Goal: Task Accomplishment & Management: Use online tool/utility

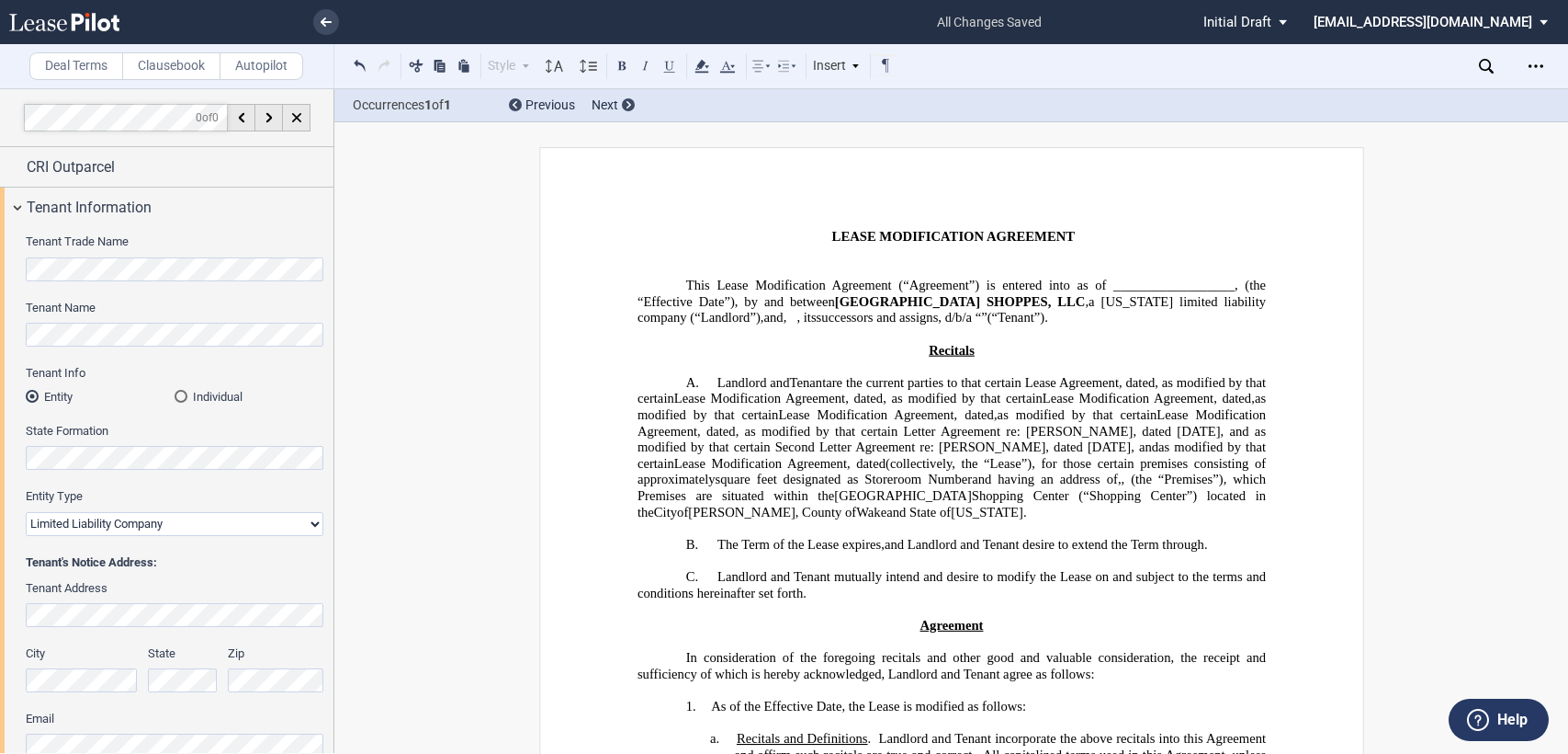
select select "number:5"
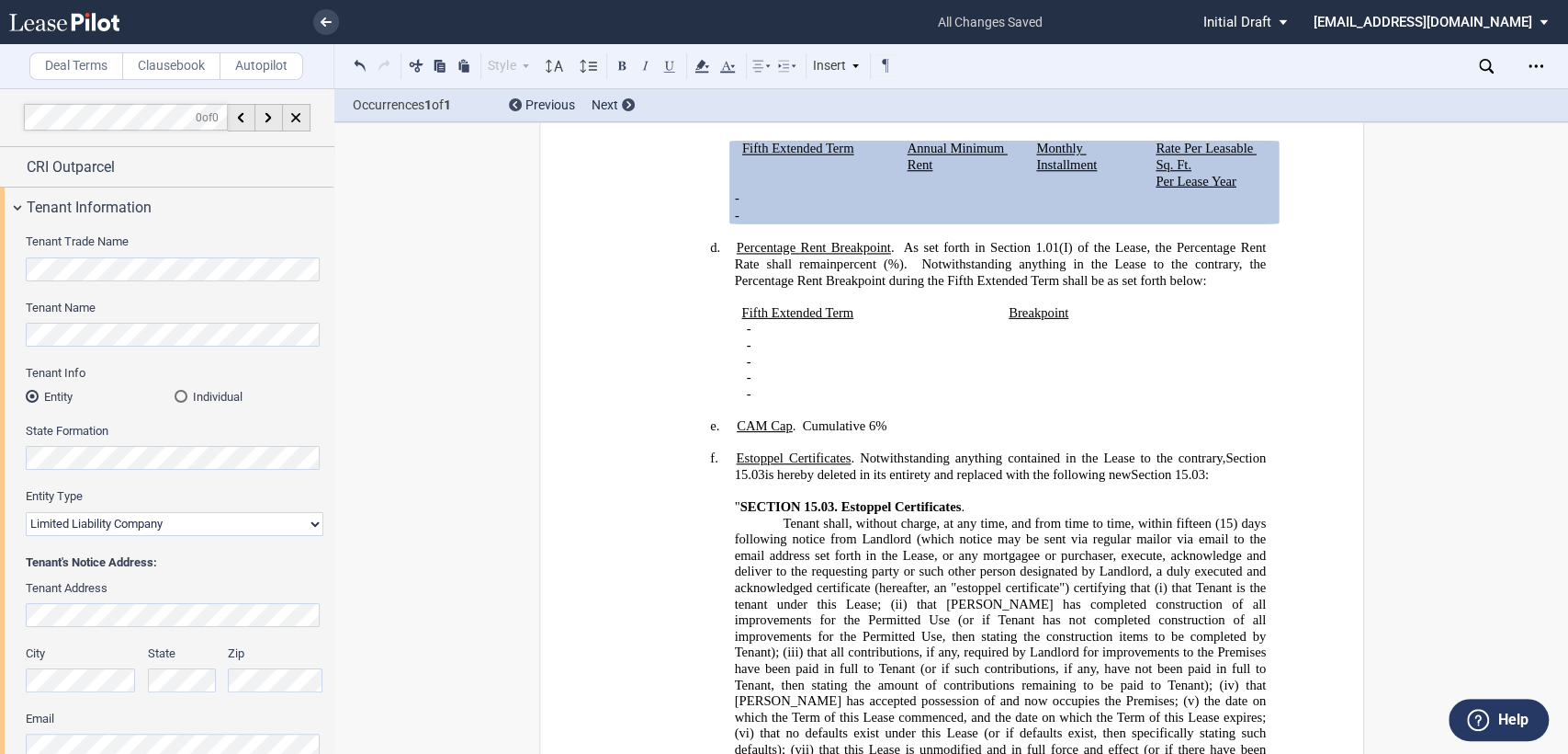
click at [912, 421] on h4 "e. ﻿CAM Cap . Cumulative 6% ​" at bounding box center [1000, 426] width 532 height 17
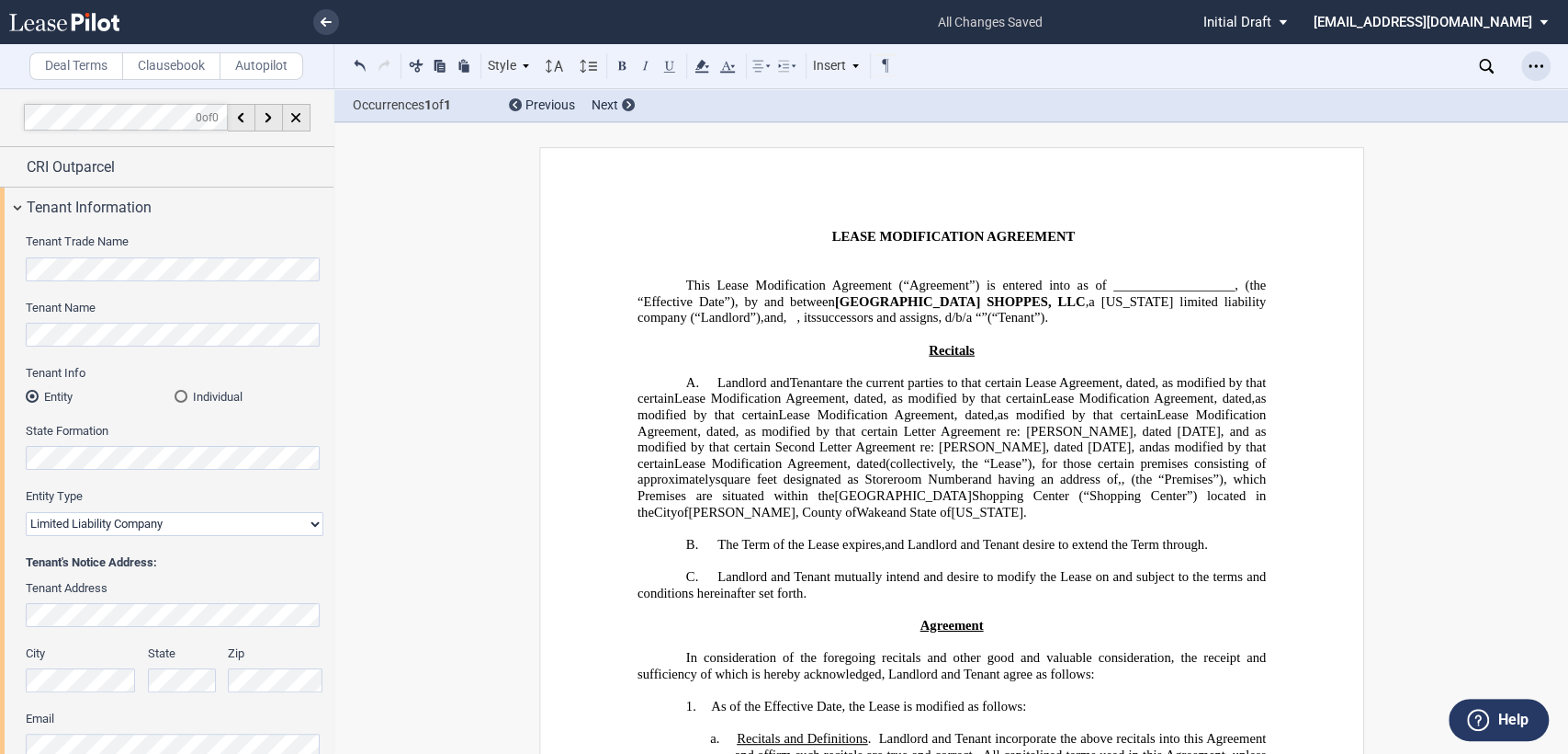
click at [1537, 66] on icon "Open Lease options menu" at bounding box center [1536, 66] width 15 height 15
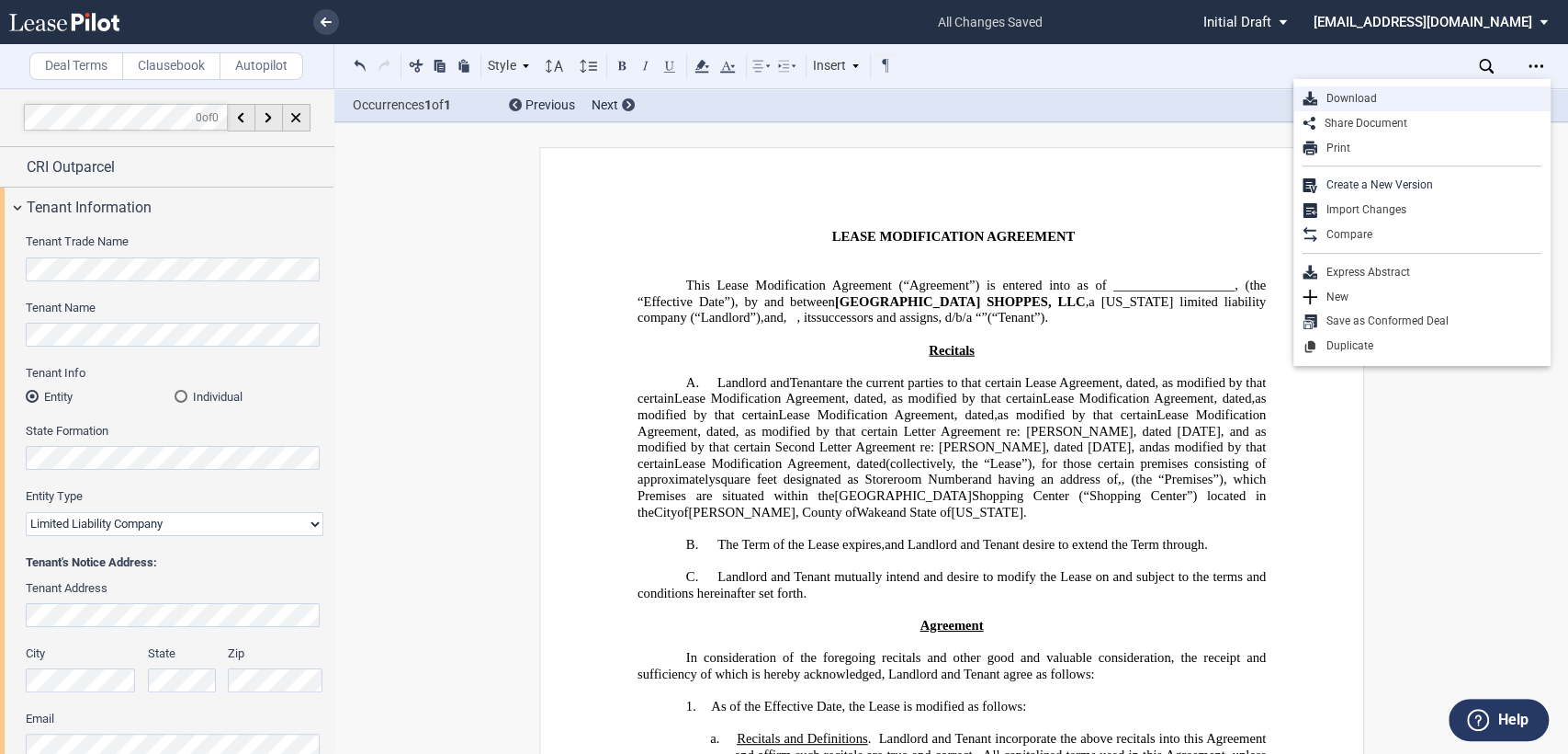
click at [1355, 98] on div "Download" at bounding box center [1430, 98] width 224 height 16
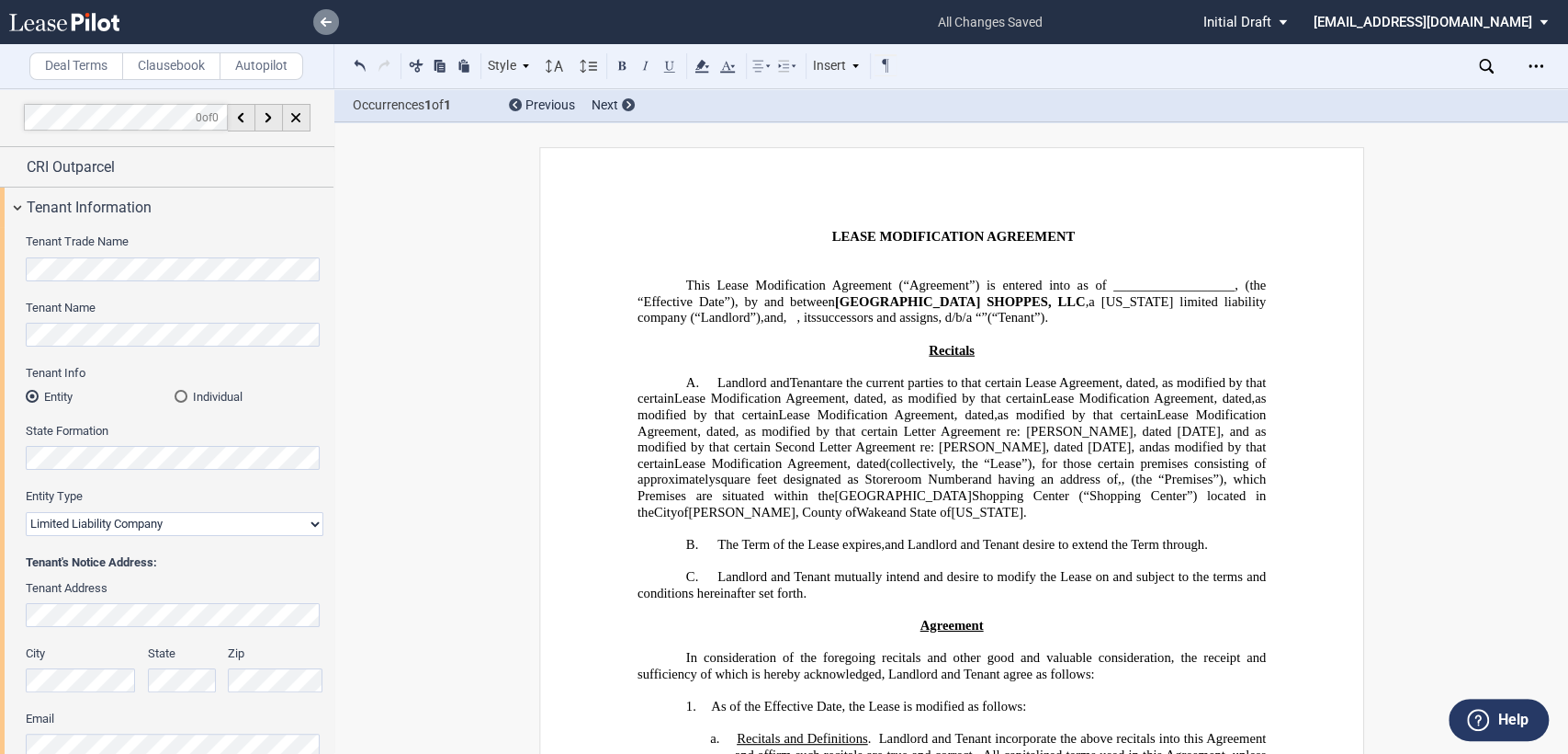
click at [326, 22] on use at bounding box center [326, 22] width 11 height 9
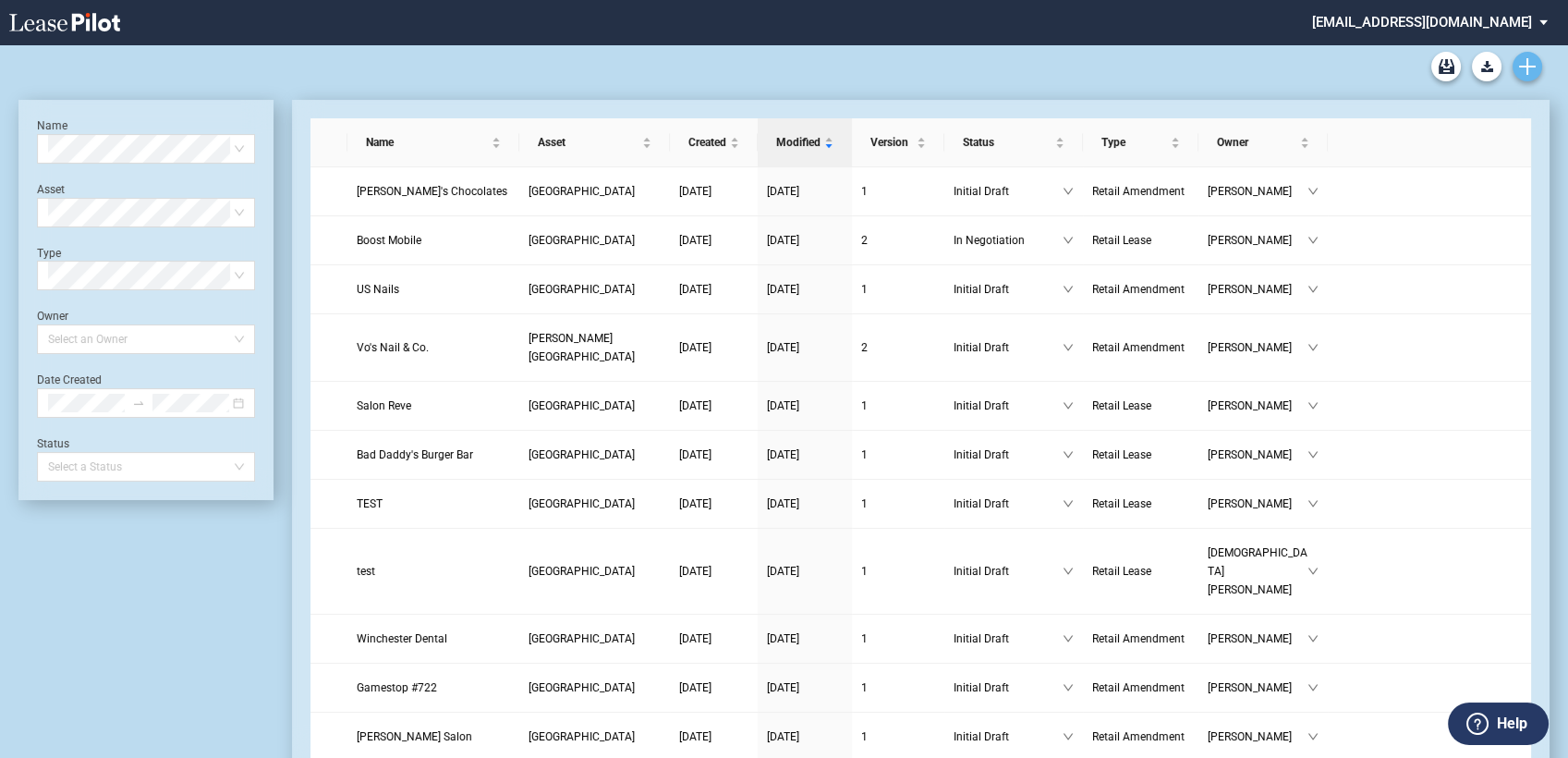
click at [1527, 70] on use "Create new document" at bounding box center [1528, 67] width 17 height 17
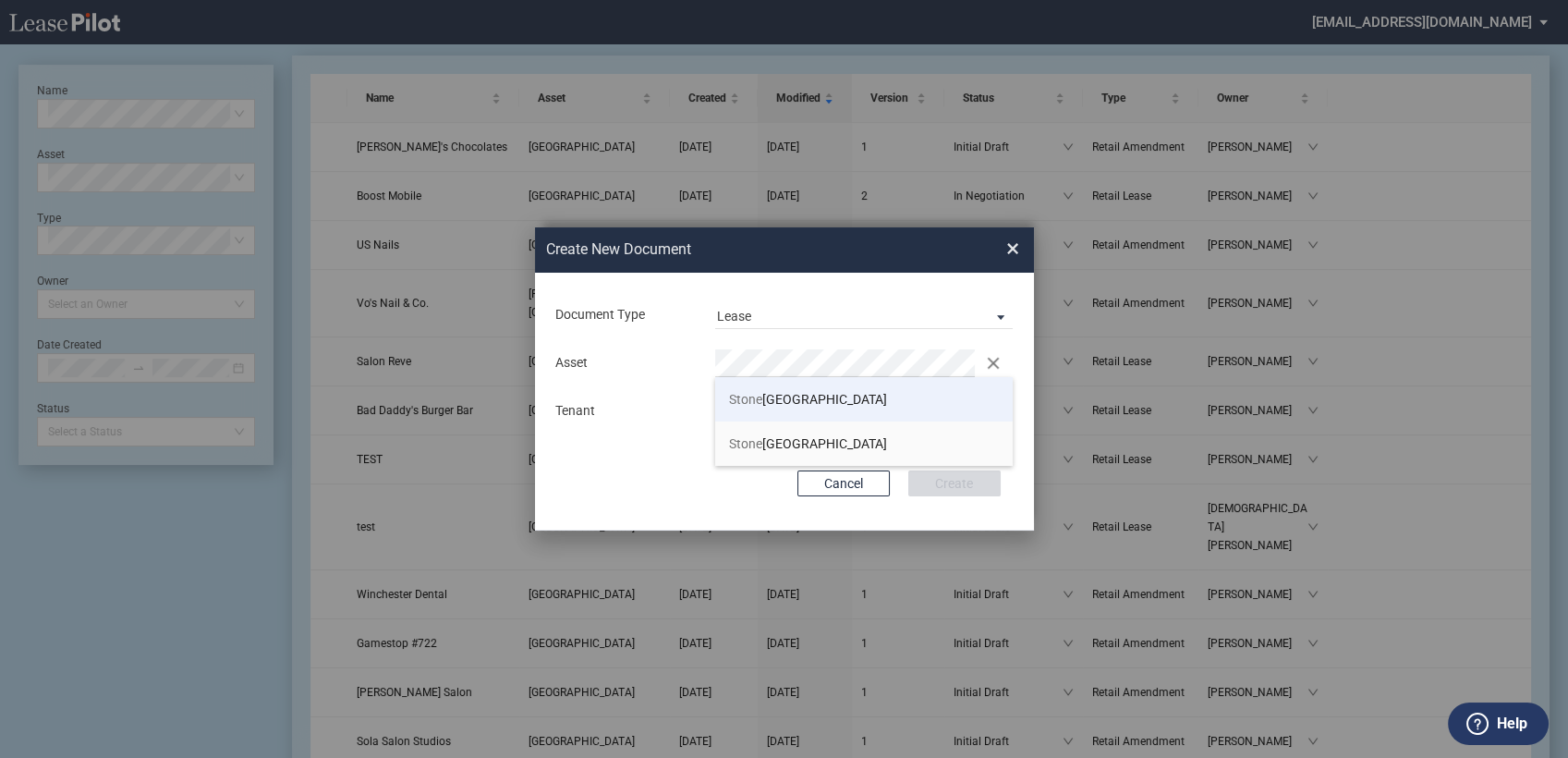
click at [744, 401] on span "Stone" at bounding box center [745, 400] width 33 height 15
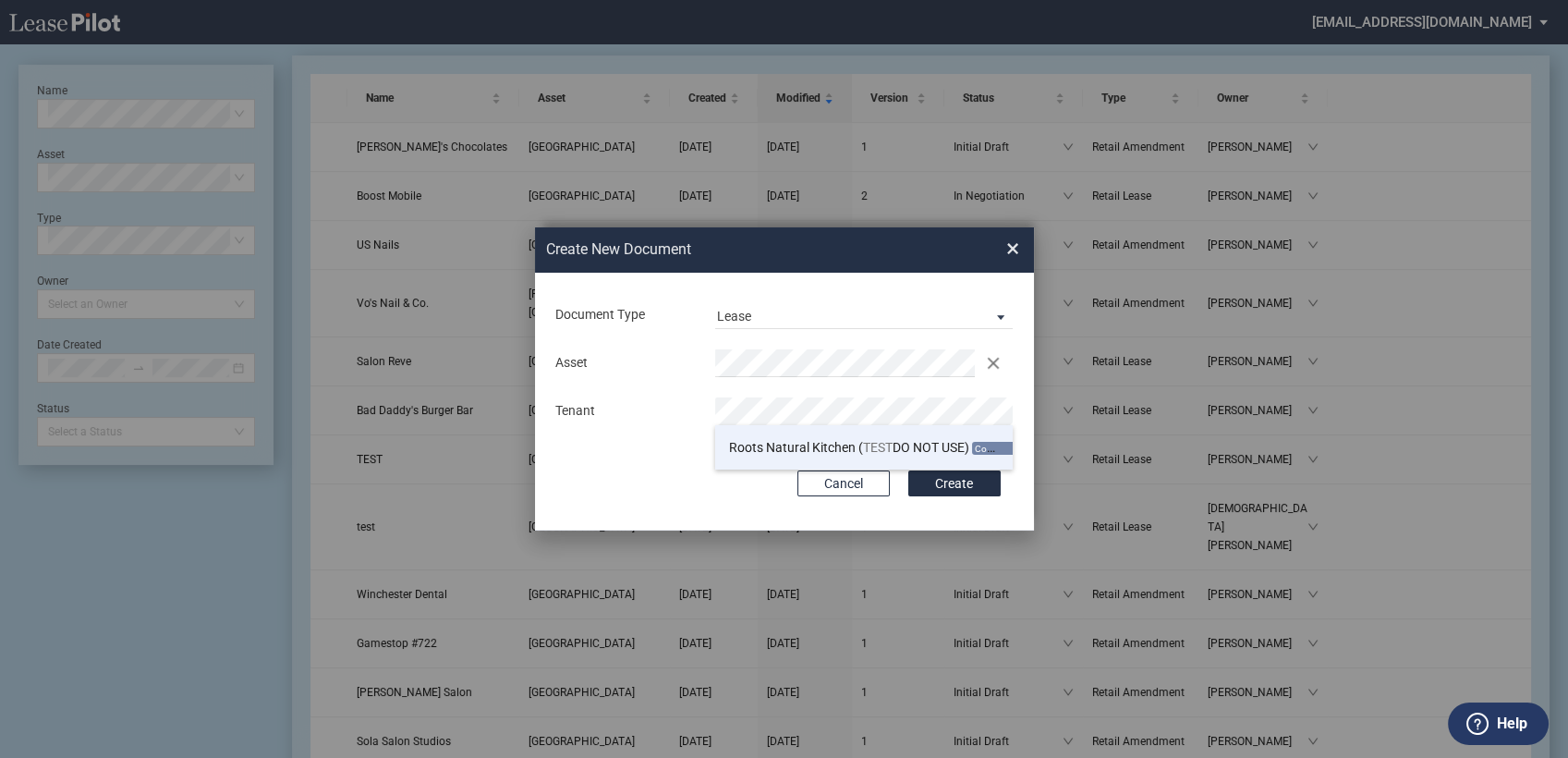
click at [940, 466] on li "Roots Natural Kitchen ( TEST DO NOT USE) Conformed Deal Available" at bounding box center [863, 447] width 298 height 44
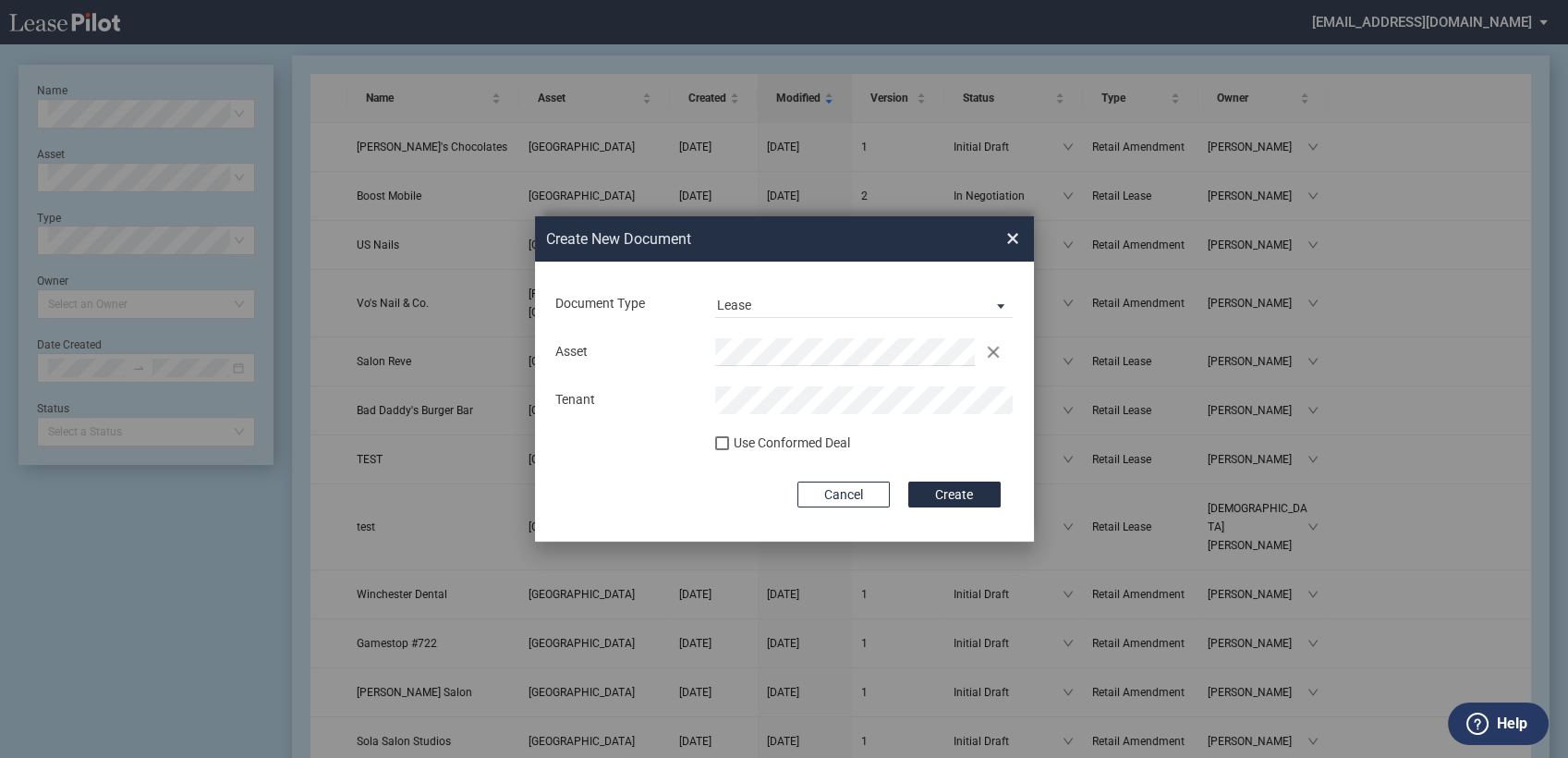
click at [685, 402] on div "Tenant" at bounding box center [625, 401] width 160 height 19
click at [939, 498] on button "Create" at bounding box center [955, 495] width 92 height 26
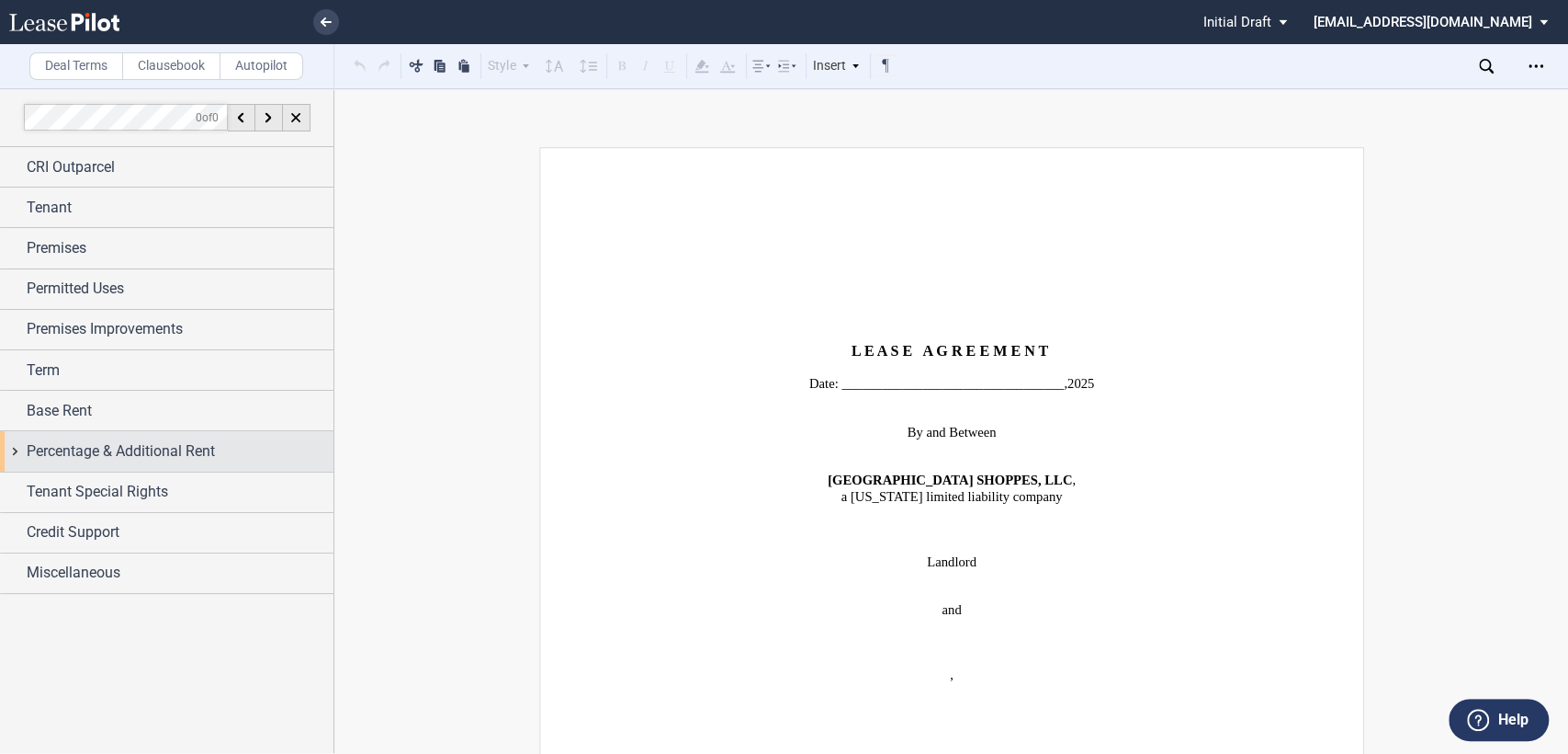
click at [15, 452] on div "Percentage & Additional Rent" at bounding box center [166, 451] width 334 height 39
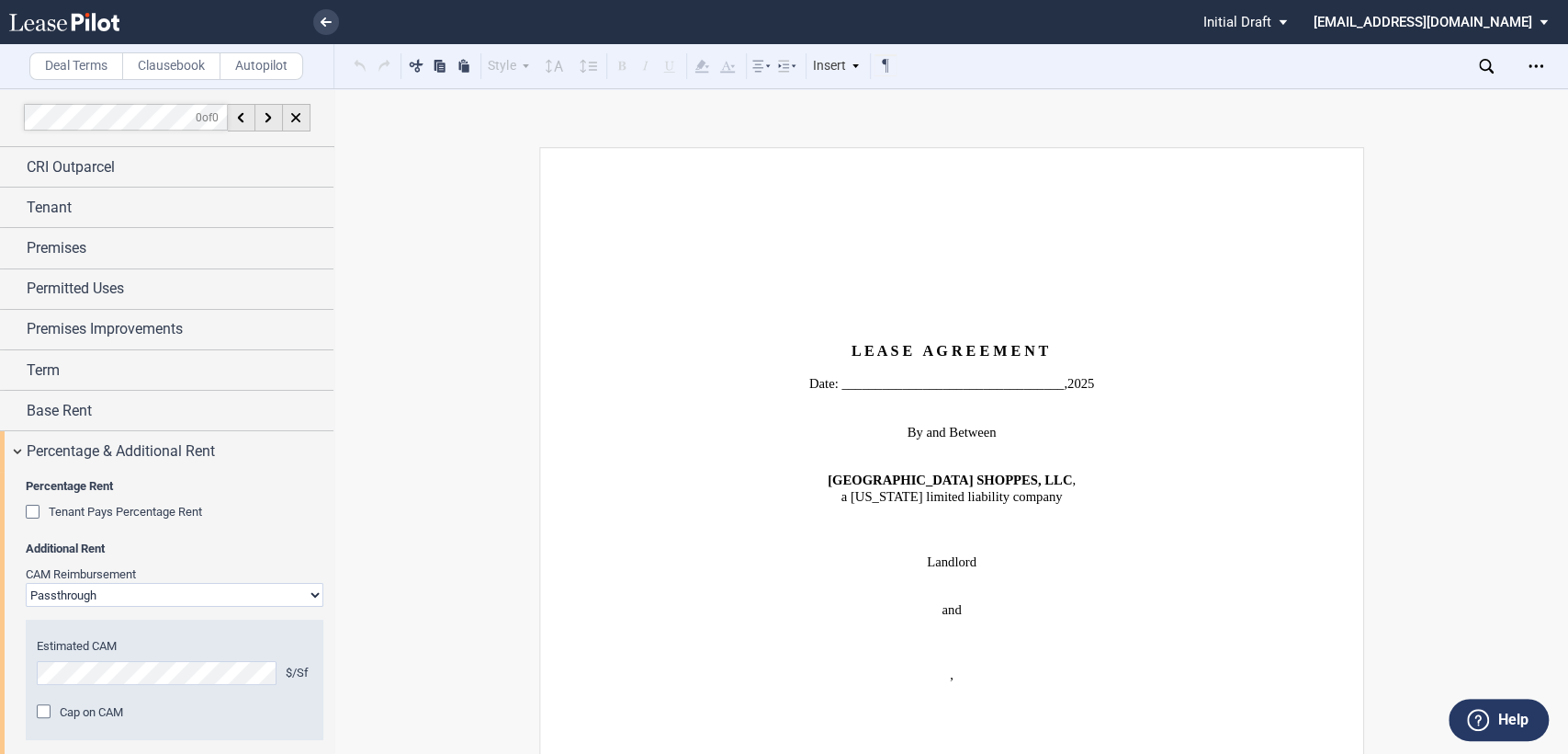
scroll to position [204, 0]
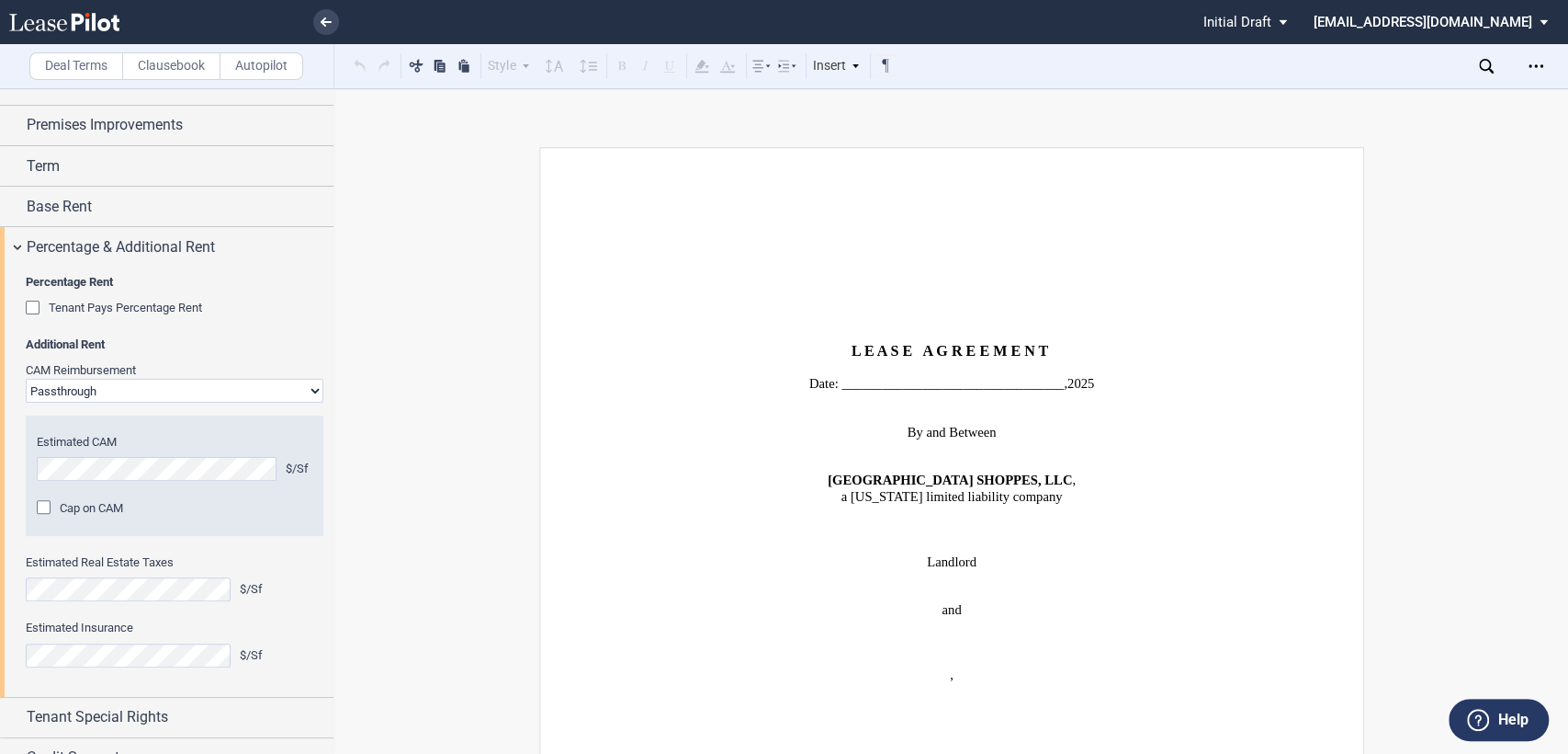
click at [41, 508] on div "Cap on CAM" at bounding box center [46, 510] width 19 height 19
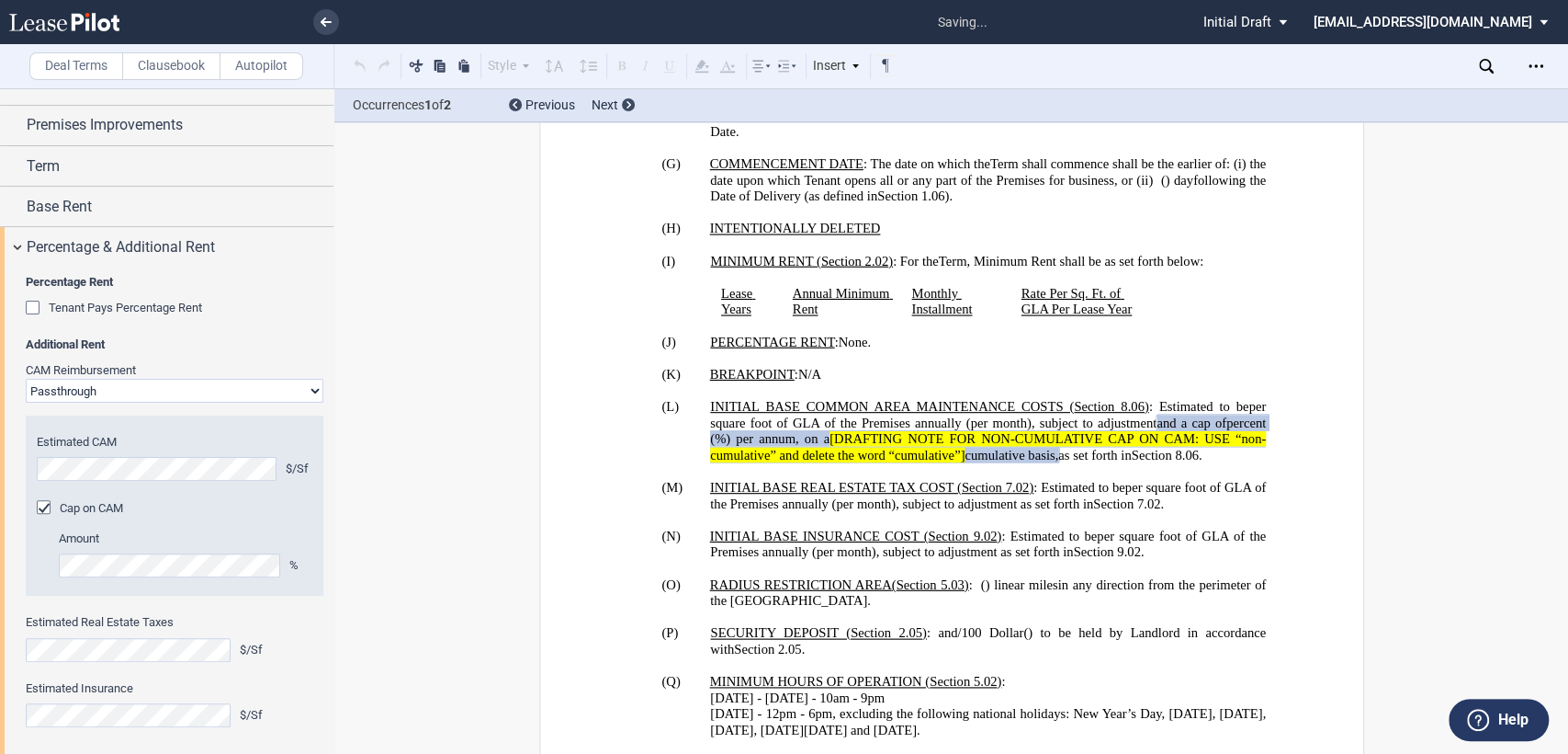
scroll to position [1662, 0]
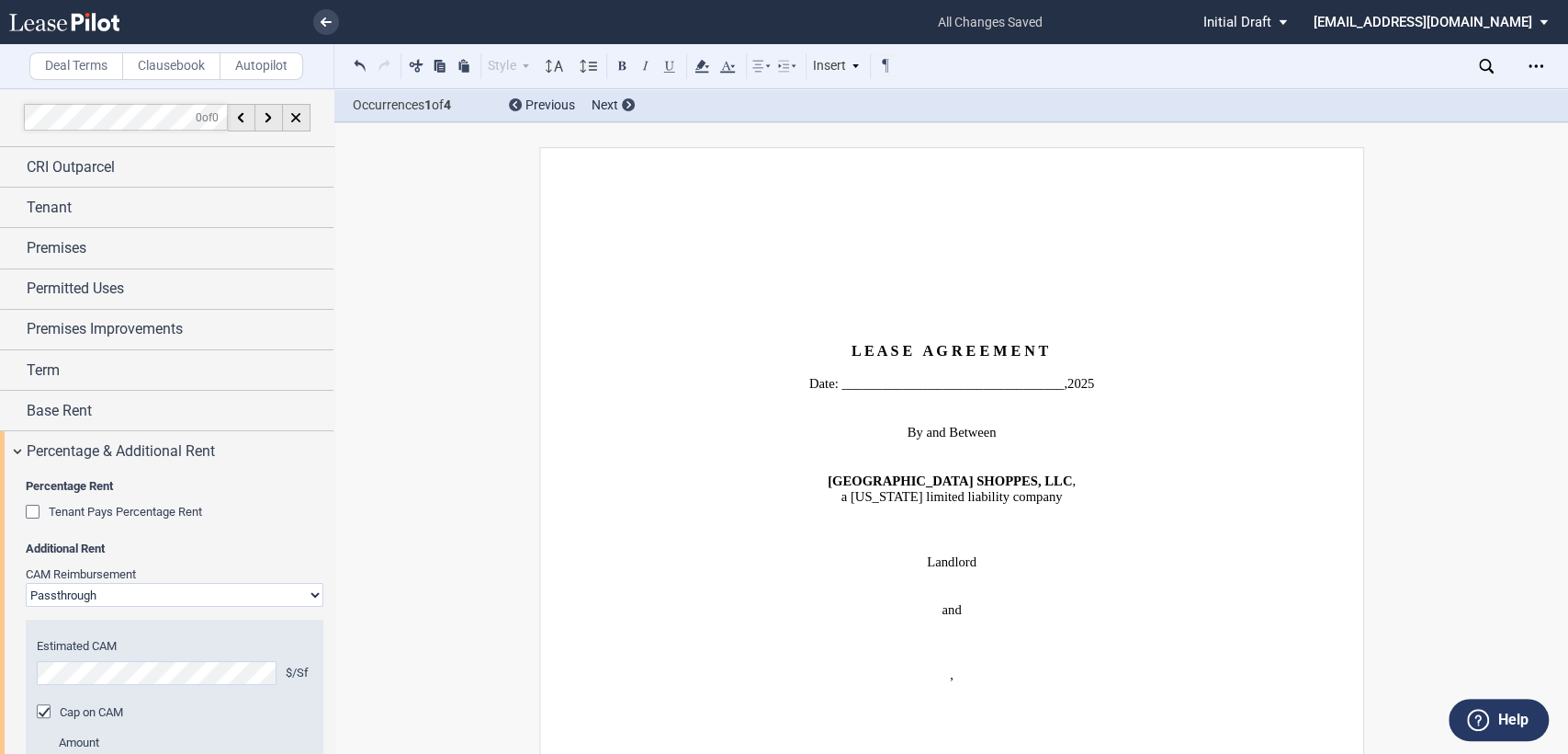
scroll to position [204, 0]
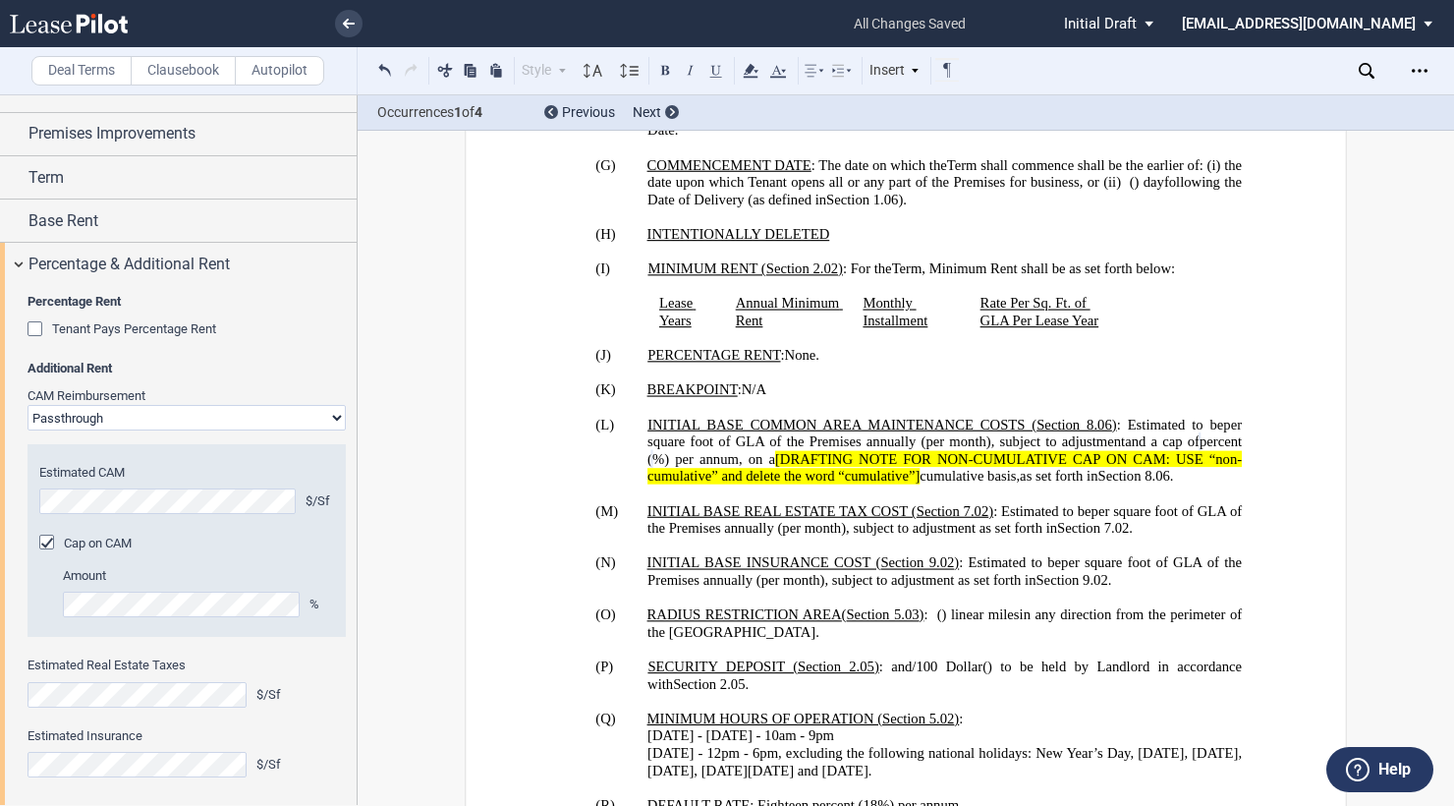
click at [585, 416] on div "!!SET_LEVEL_2!! !!ARTICLE_LEVEL_3!! (L) INITIAL BASE COMMON AREA MAINTENANCE CO…" at bounding box center [906, 450] width 672 height 69
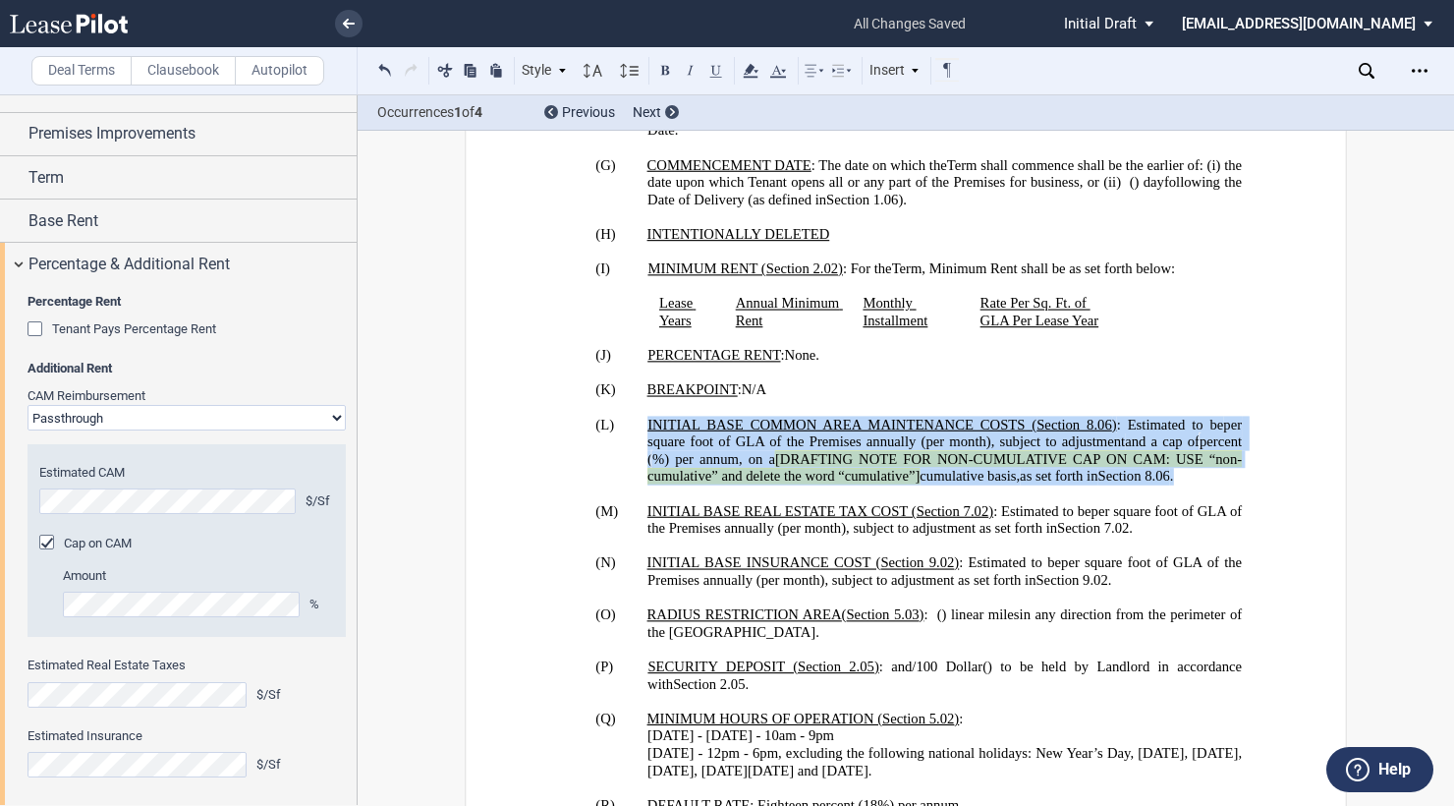
drag, startPoint x: 638, startPoint y: 336, endPoint x: 935, endPoint y: 411, distance: 306.9
click at [935, 416] on p "(L) INITIAL BASE COMMON AREA MAINTENANCE COSTS ( ﻿ Section 8.06 ﻿ ) : Estimated…" at bounding box center [945, 450] width 594 height 69
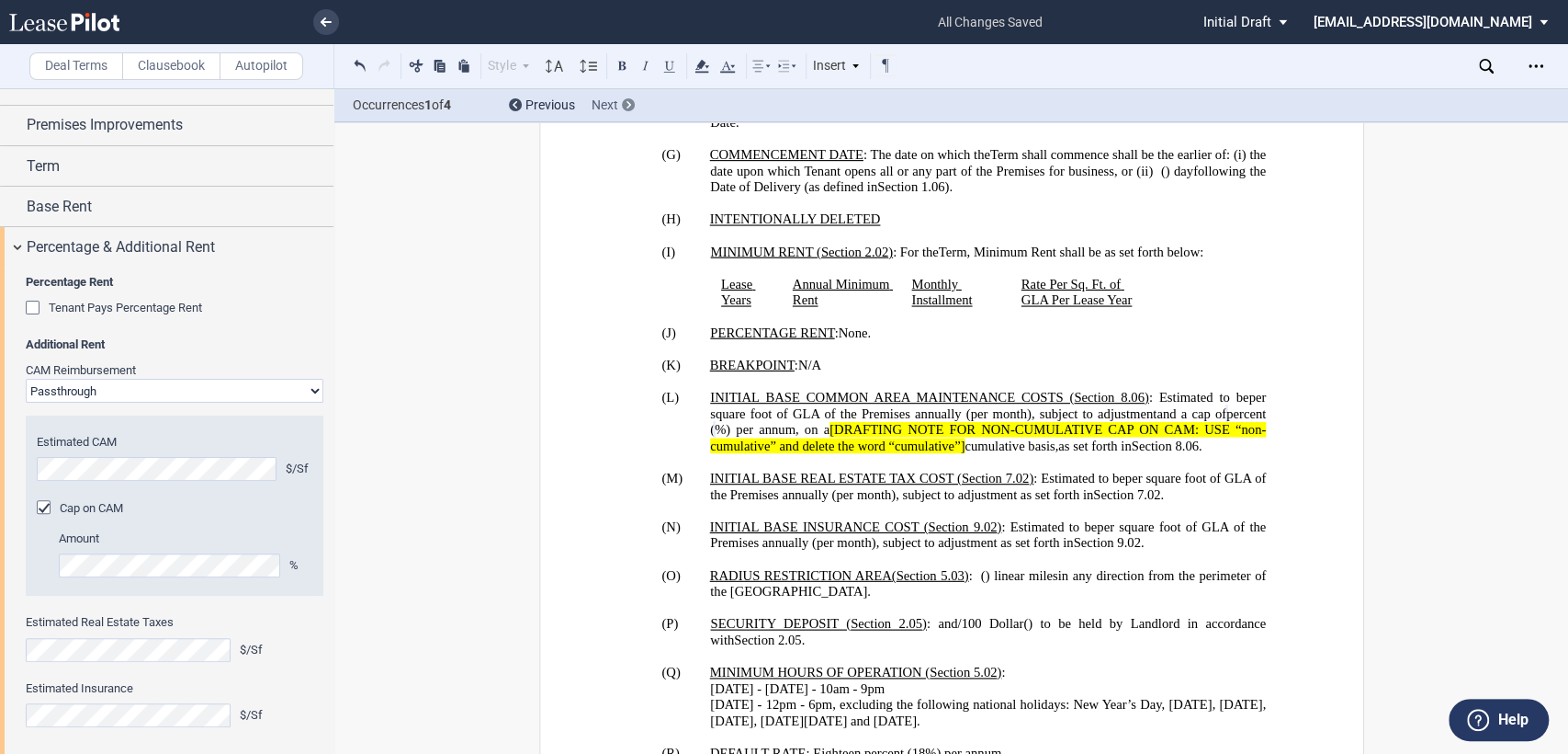
click at [625, 105] on div at bounding box center [628, 105] width 13 height 13
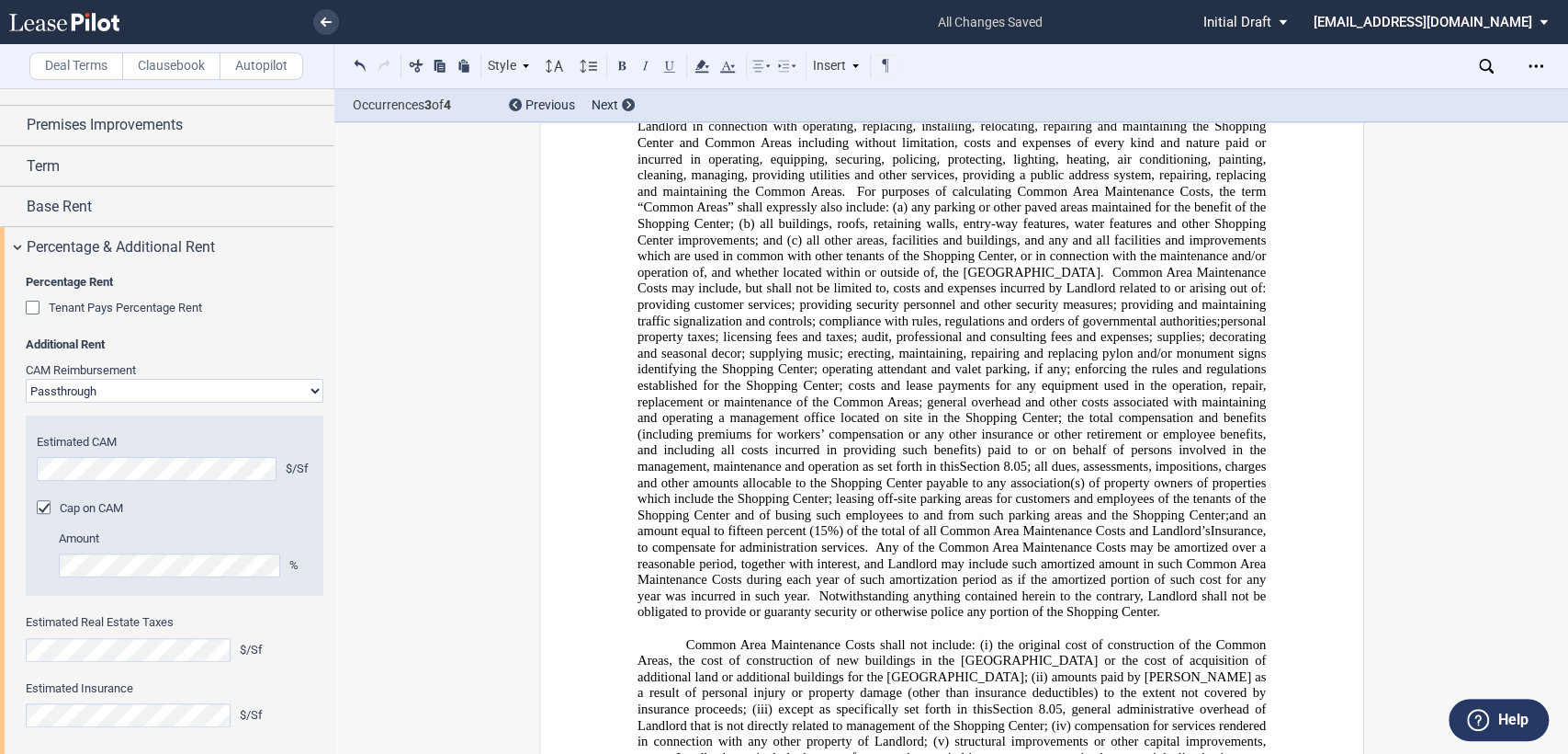
scroll to position [11564, 0]
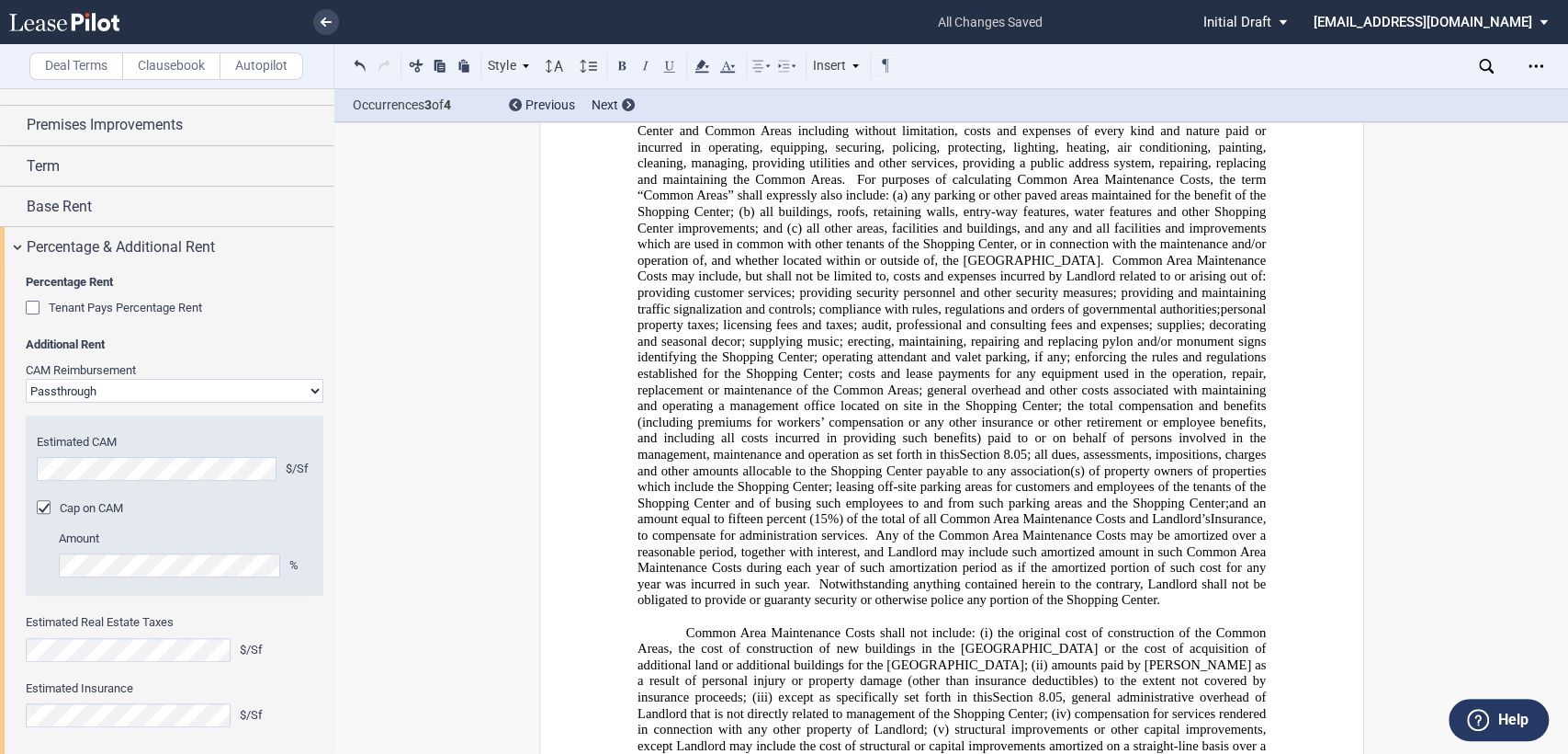
drag, startPoint x: 676, startPoint y: 416, endPoint x: 1098, endPoint y: 590, distance: 456.5
drag, startPoint x: 677, startPoint y: 171, endPoint x: 1097, endPoint y: 587, distance: 591.1
